Goal: Answer question/provide support

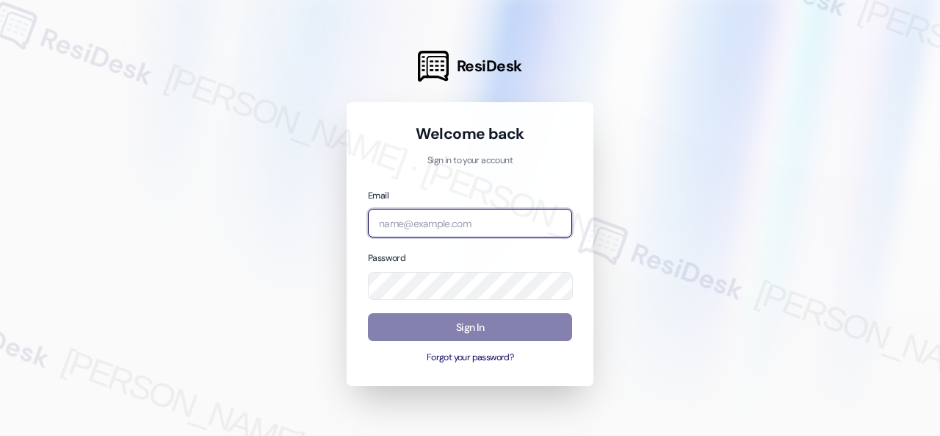
click at [438, 223] on input "email" at bounding box center [470, 223] width 204 height 29
paste input "automated-surveys-birchstone_residential-resen.fifteen@birchstone_[DOMAIN_NAME]"
type input "automated-surveys-birchstone_residential-resen.fifteen@birchstone_[DOMAIN_NAME]"
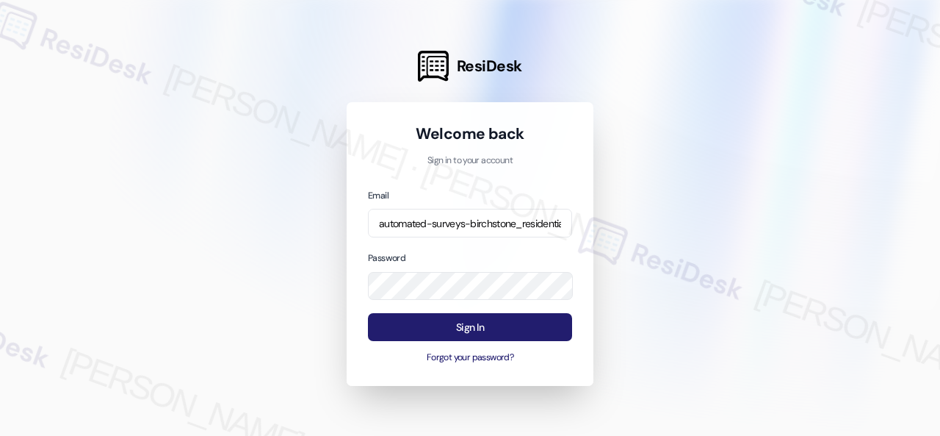
click at [470, 325] on button "Sign In" at bounding box center [470, 327] width 204 height 29
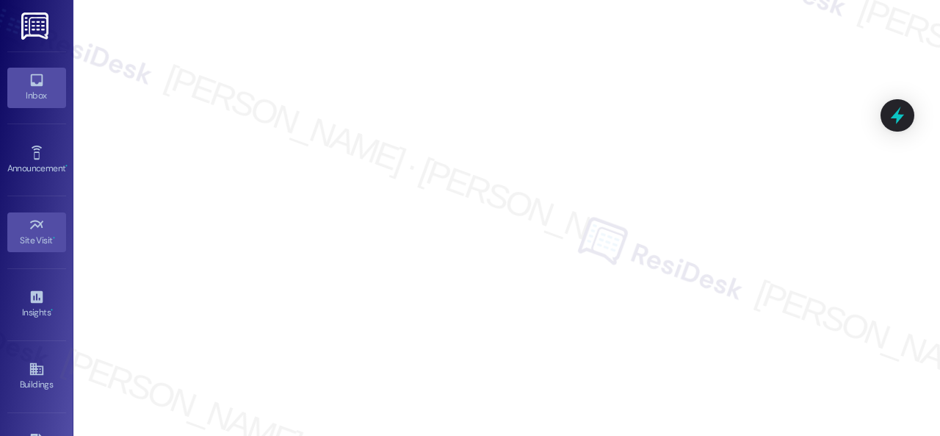
click at [41, 86] on icon at bounding box center [37, 80] width 16 height 16
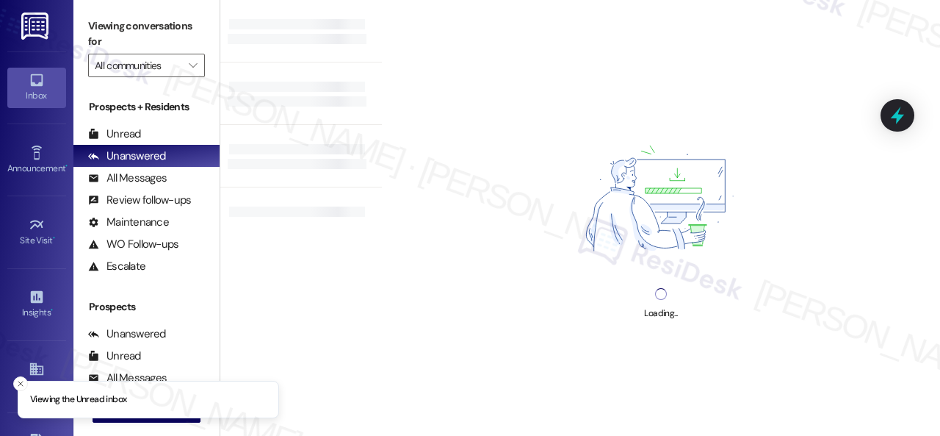
click at [195, 67] on icon "" at bounding box center [193, 66] width 8 height 12
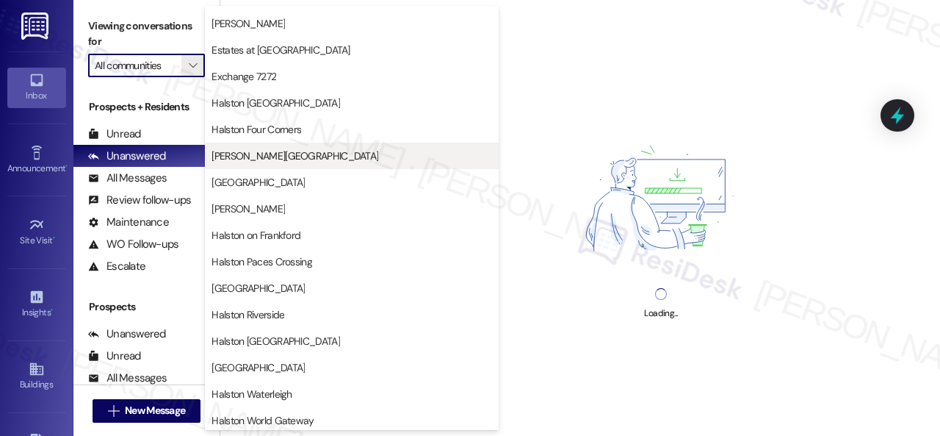
scroll to position [367, 0]
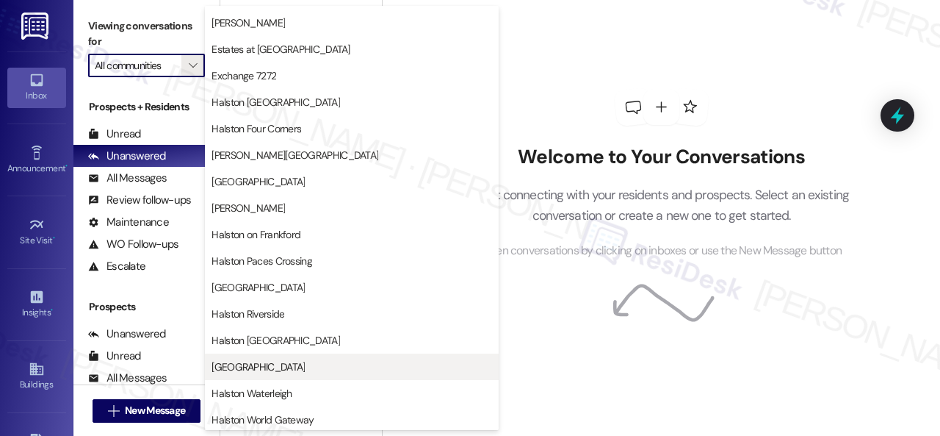
click at [260, 362] on span "[GEOGRAPHIC_DATA]" at bounding box center [258, 366] width 93 height 15
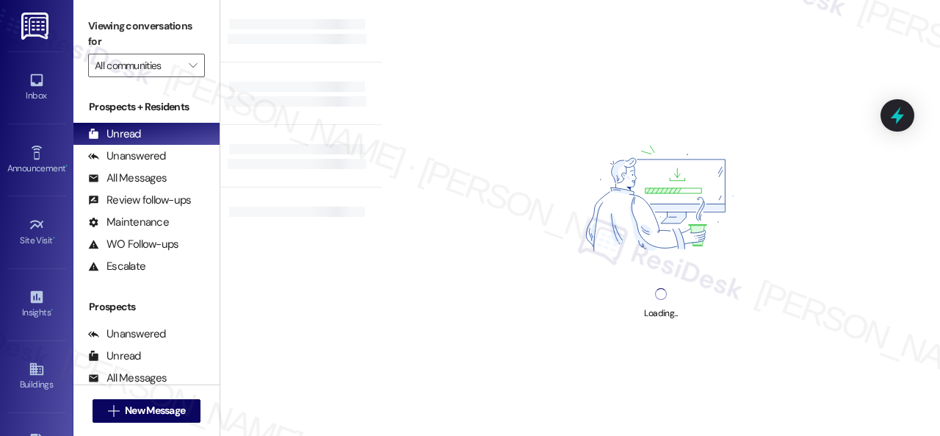
type input "[GEOGRAPHIC_DATA]"
